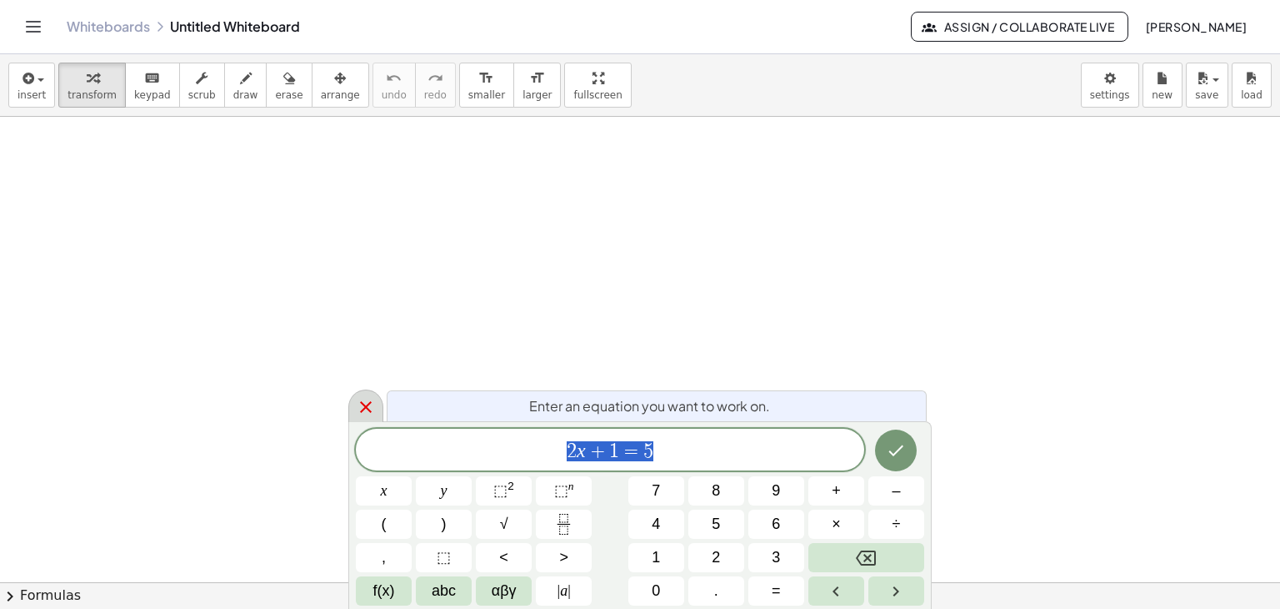
click at [363, 404] on icon at bounding box center [366, 407] width 12 height 12
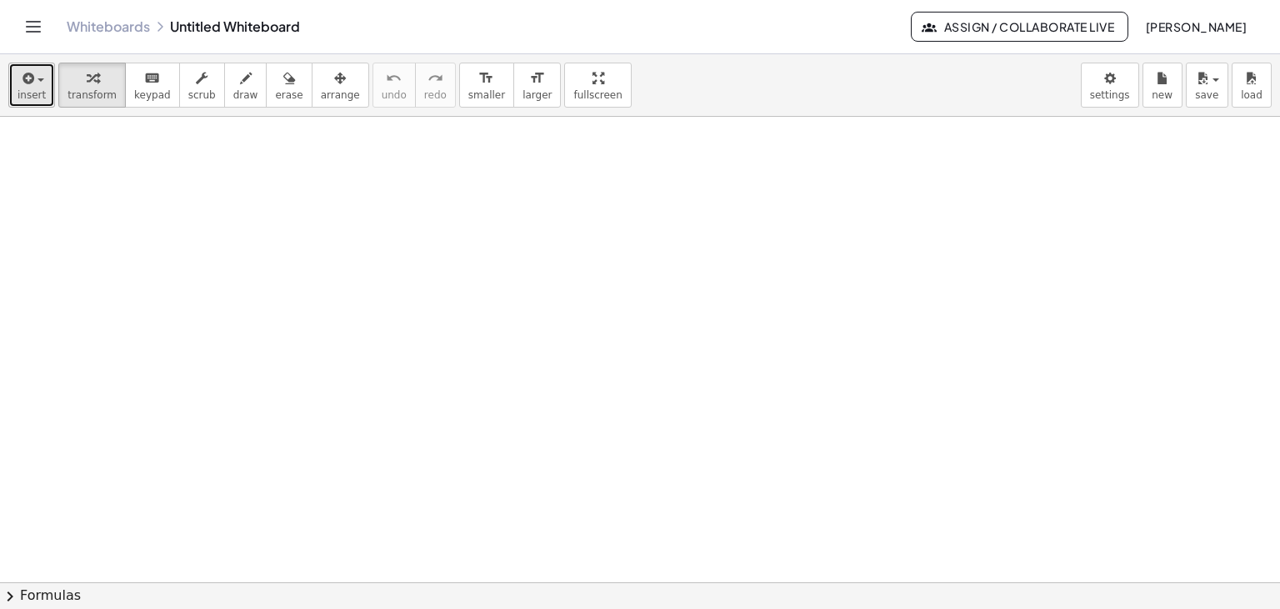
click at [33, 89] on span "insert" at bounding box center [32, 95] width 28 height 12
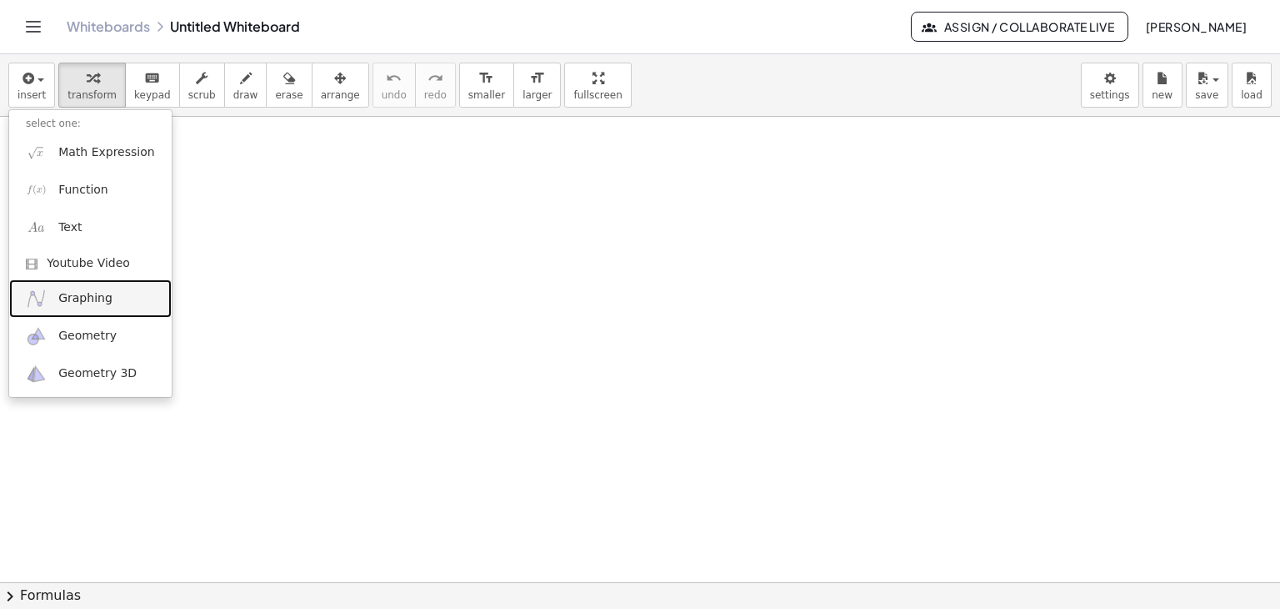
click at [105, 305] on span "Graphing" at bounding box center [85, 298] width 54 height 17
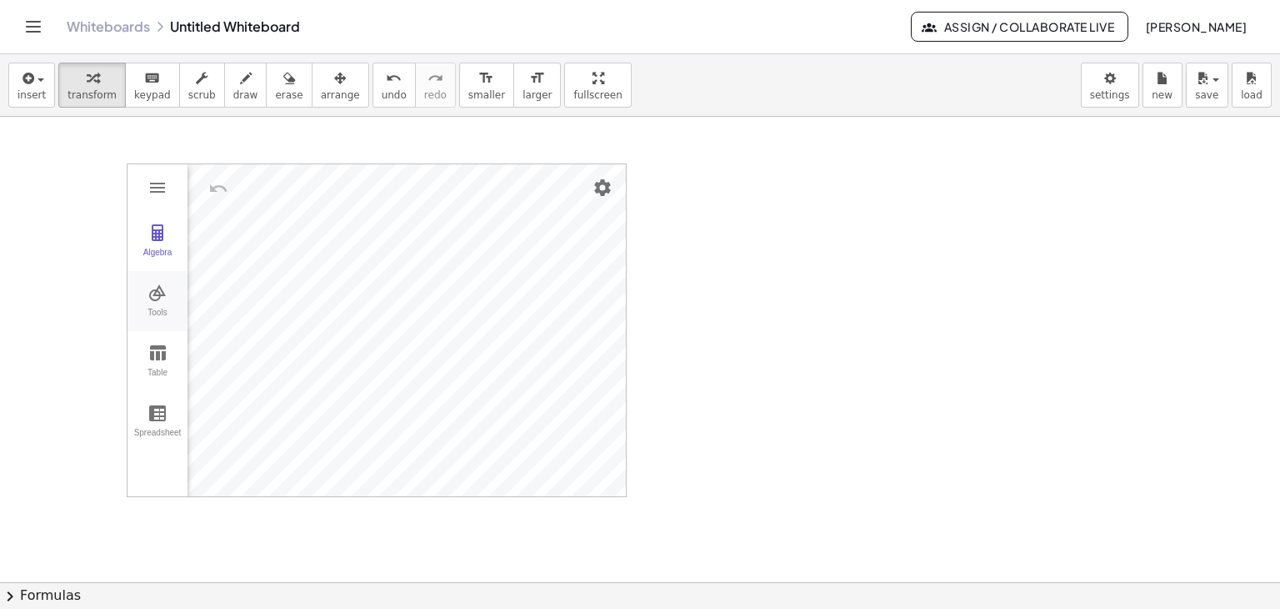
click at [163, 308] on div "Tools" at bounding box center [157, 319] width 53 height 23
click at [233, 331] on img "Extremum. Select a function" at bounding box center [234, 325] width 67 height 27
click at [245, 455] on img "Move. Drag or select object" at bounding box center [240, 466] width 40 height 40
click at [243, 324] on img "Extremum. Select a function" at bounding box center [234, 325] width 67 height 27
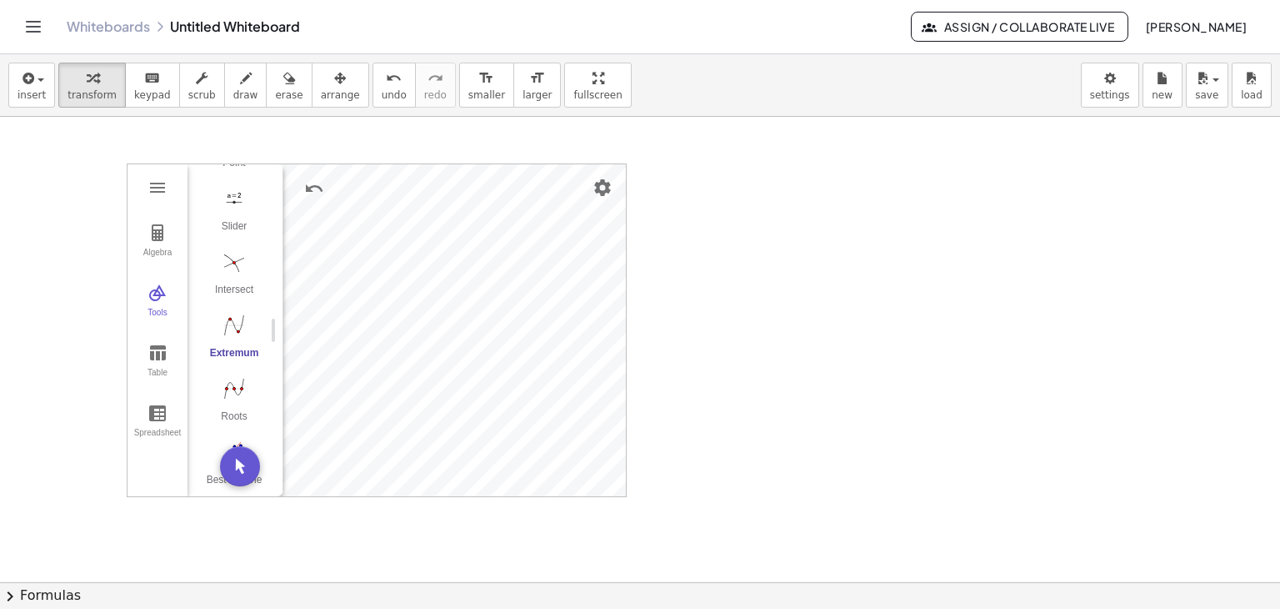
click at [241, 324] on img "Extremum. Select a function" at bounding box center [234, 325] width 67 height 27
click at [155, 231] on img "Graphing Calculator" at bounding box center [158, 233] width 20 height 20
click at [153, 187] on img "Graphing Calculator" at bounding box center [158, 188] width 20 height 20
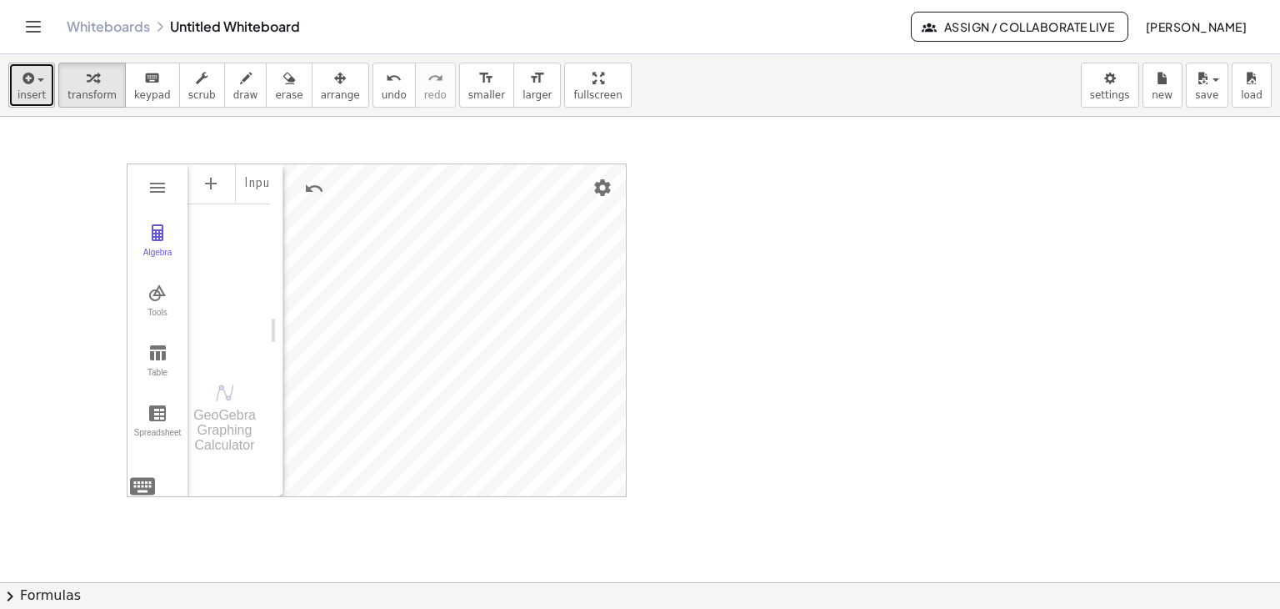
click at [30, 91] on span "insert" at bounding box center [32, 95] width 28 height 12
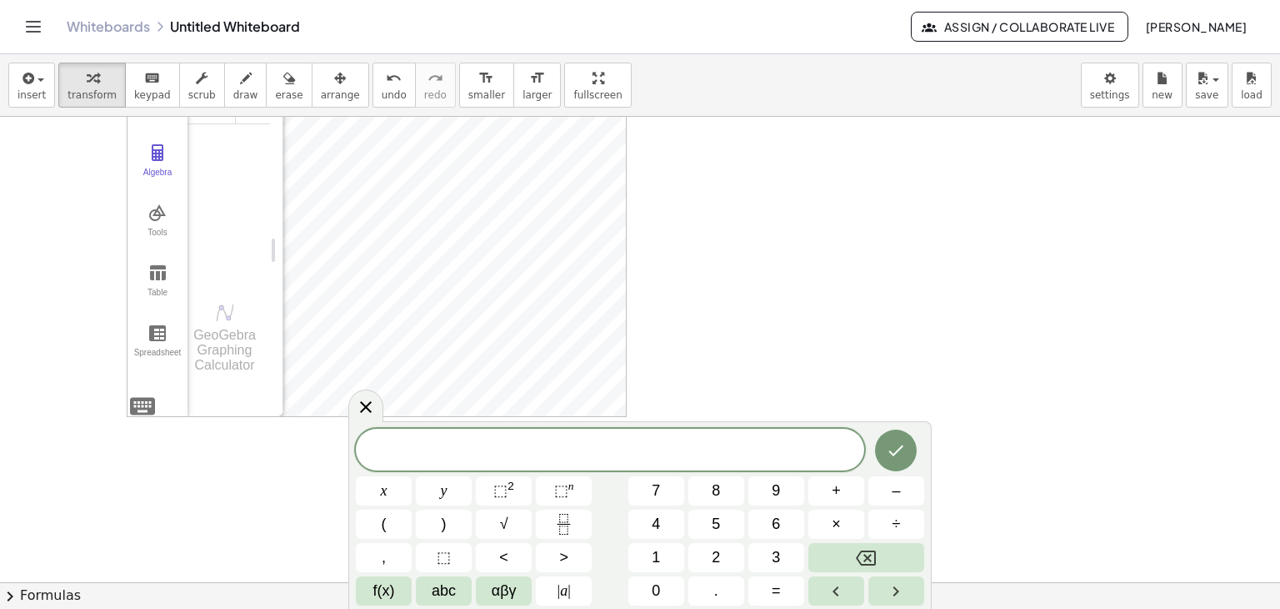
scroll to position [83, 0]
click at [382, 591] on span "f(x)" at bounding box center [384, 590] width 22 height 23
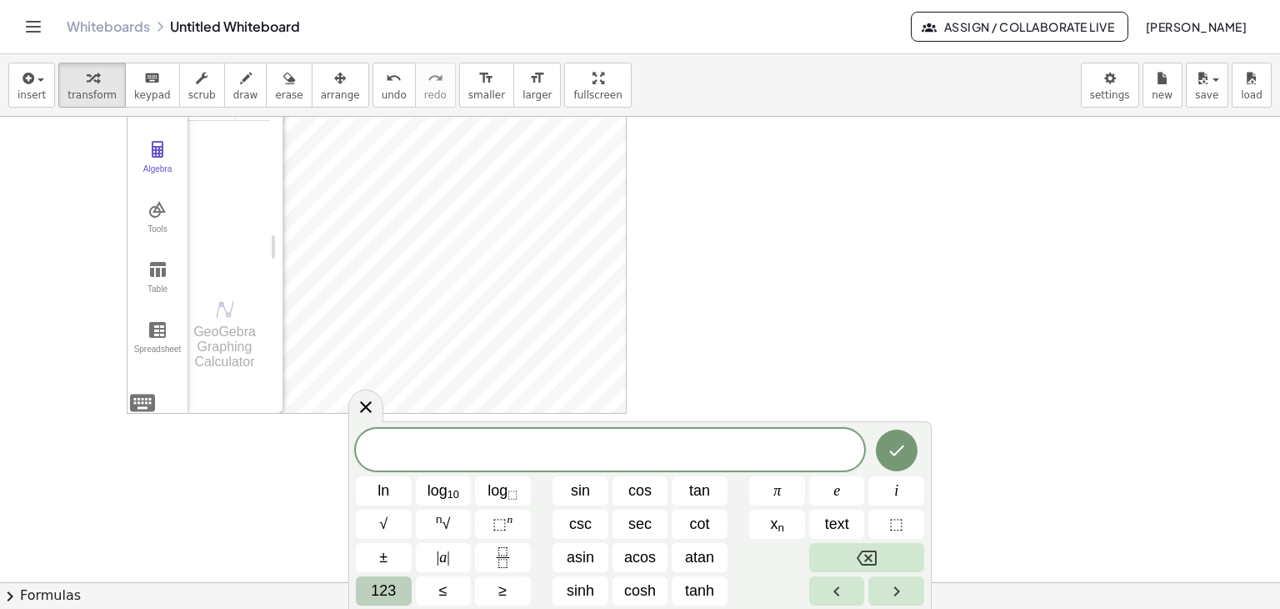
click at [382, 589] on span "123" at bounding box center [383, 590] width 25 height 23
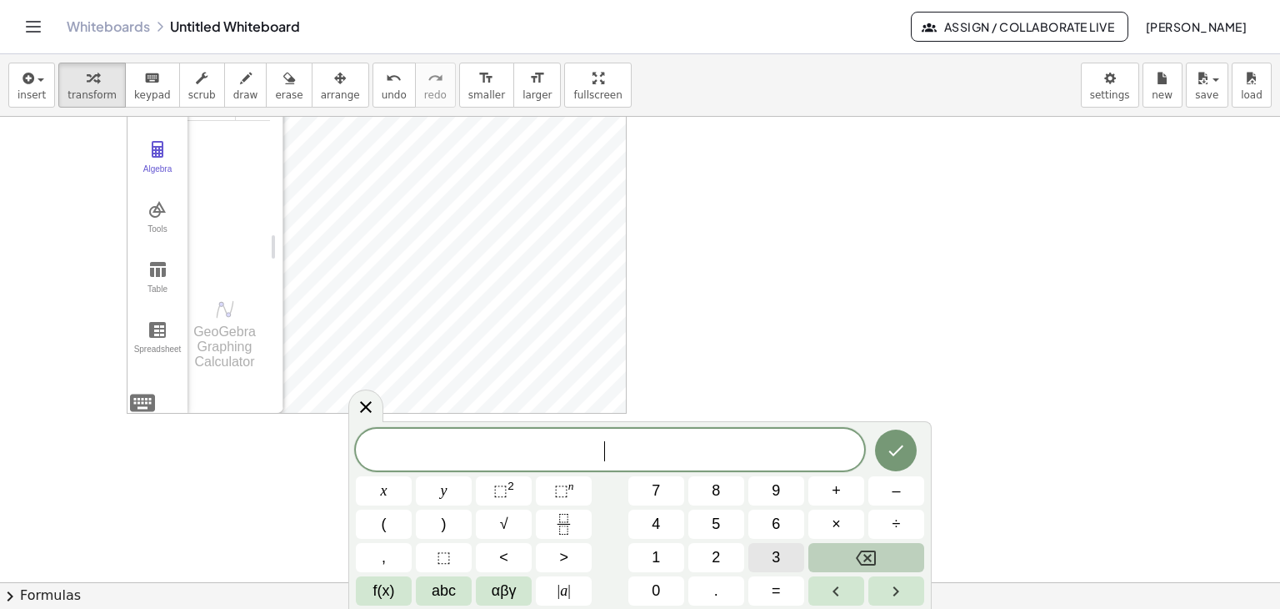
click at [783, 550] on button "3" at bounding box center [777, 557] width 56 height 29
click at [897, 521] on span "÷" at bounding box center [897, 524] width 8 height 23
click at [664, 532] on button "4" at bounding box center [657, 523] width 56 height 29
click at [860, 549] on icon "Backspace" at bounding box center [866, 558] width 20 height 20
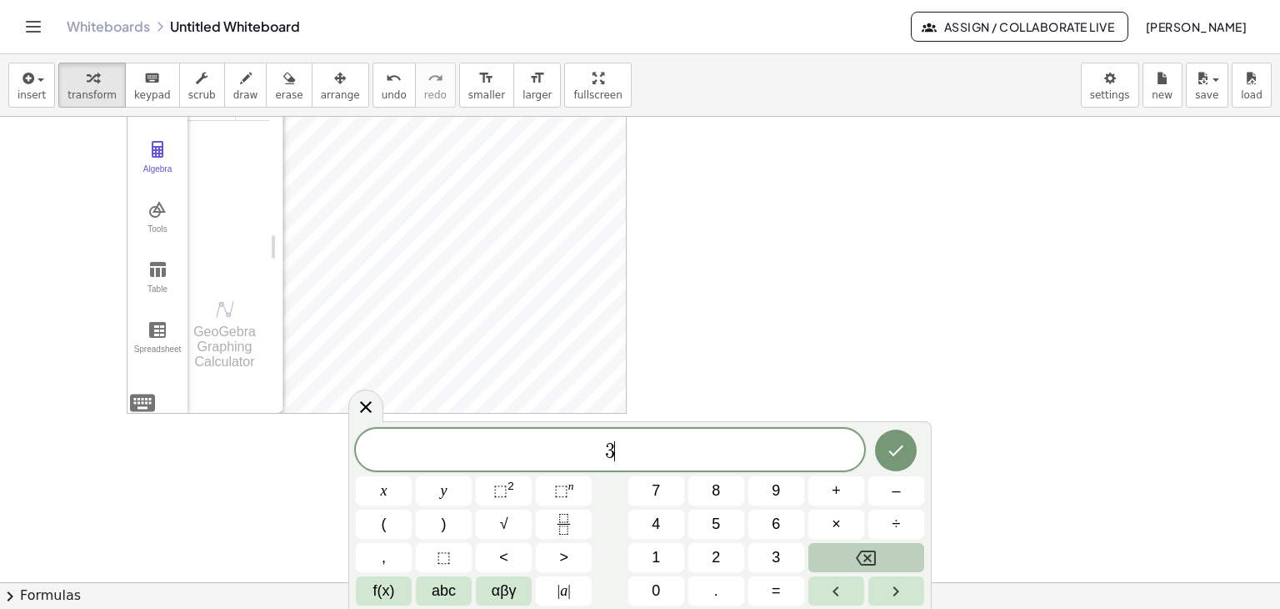
click at [860, 549] on icon "Backspace" at bounding box center [866, 558] width 20 height 20
click at [386, 494] on span "x" at bounding box center [384, 490] width 7 height 23
click at [520, 494] on button "⬚ 2" at bounding box center [504, 490] width 56 height 29
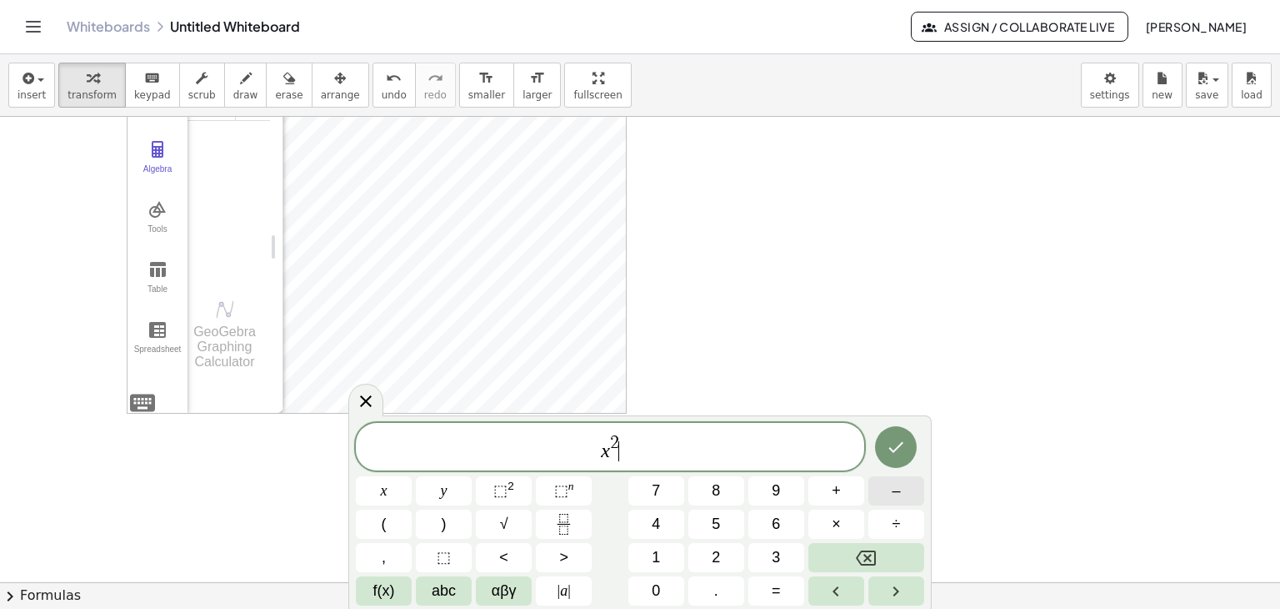
click at [891, 490] on button "–" at bounding box center [897, 490] width 56 height 29
click at [720, 558] on span "2" at bounding box center [716, 557] width 8 height 23
click at [385, 489] on span "x" at bounding box center [384, 490] width 7 height 23
click at [849, 490] on button "+" at bounding box center [837, 490] width 56 height 29
click at [716, 523] on span "5" at bounding box center [716, 524] width 8 height 23
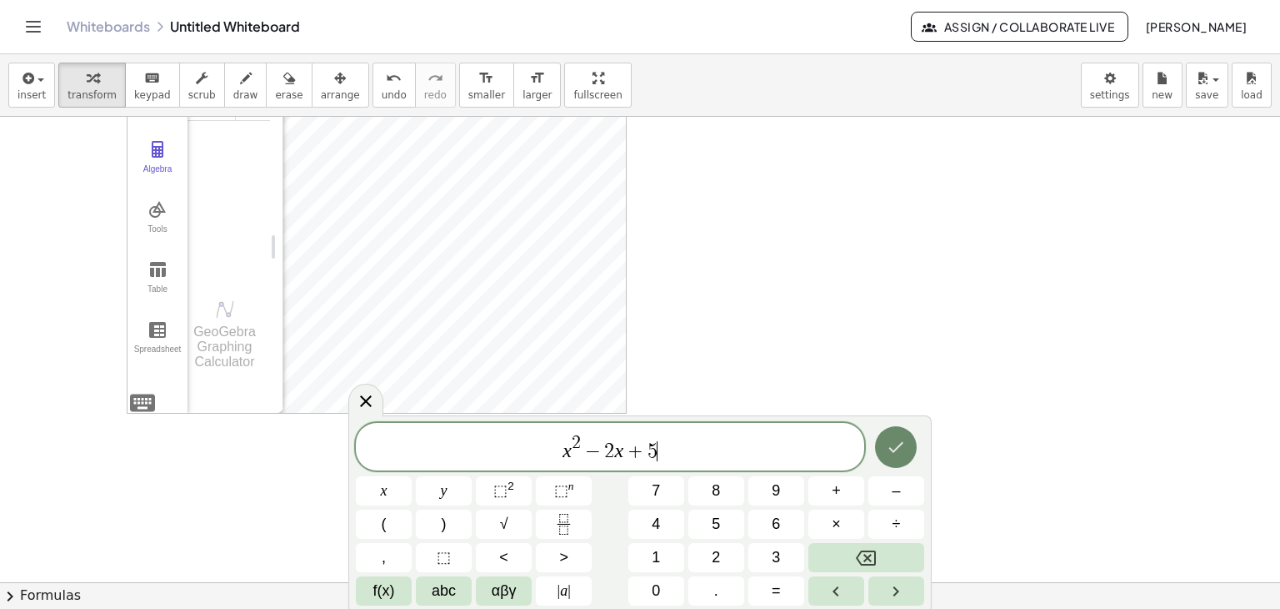
click at [894, 453] on icon "Done" at bounding box center [896, 447] width 20 height 20
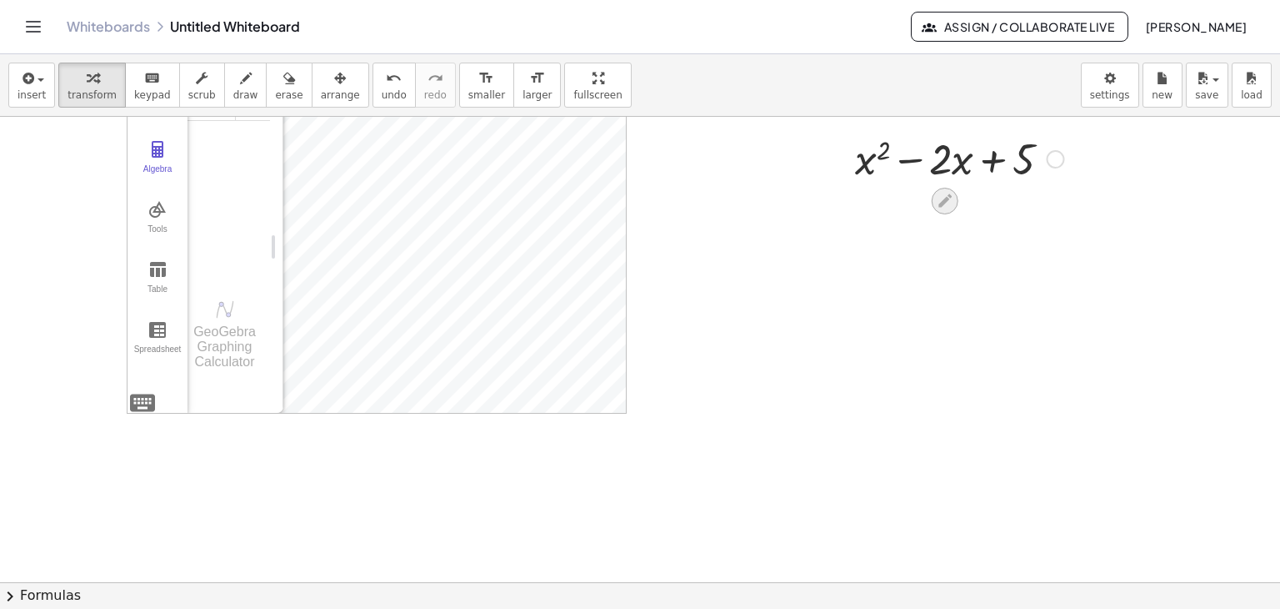
click at [946, 198] on icon at bounding box center [945, 200] width 13 height 13
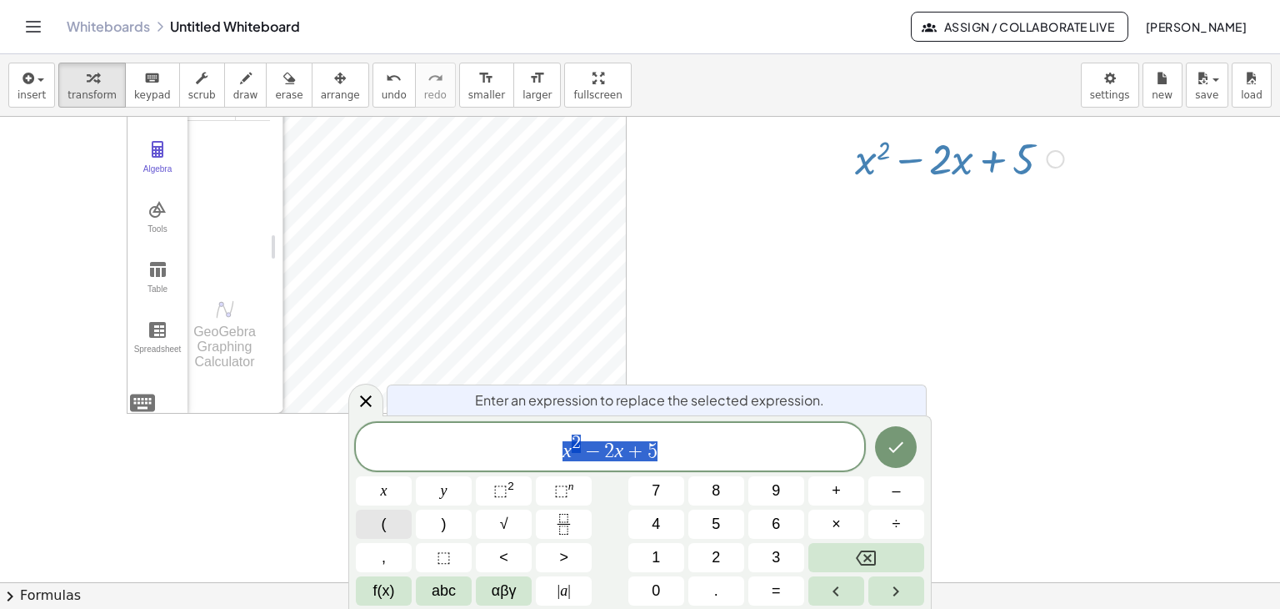
click at [382, 526] on span "(" at bounding box center [384, 524] width 5 height 23
drag, startPoint x: 661, startPoint y: 448, endPoint x: 570, endPoint y: 448, distance: 90.9
click at [570, 448] on span "( x 2 − 2 x + 5 )" at bounding box center [610, 445] width 116 height 31
click at [897, 494] on span "–" at bounding box center [896, 490] width 8 height 23
click at [366, 402] on icon at bounding box center [366, 404] width 12 height 12
